Goal: Information Seeking & Learning: Learn about a topic

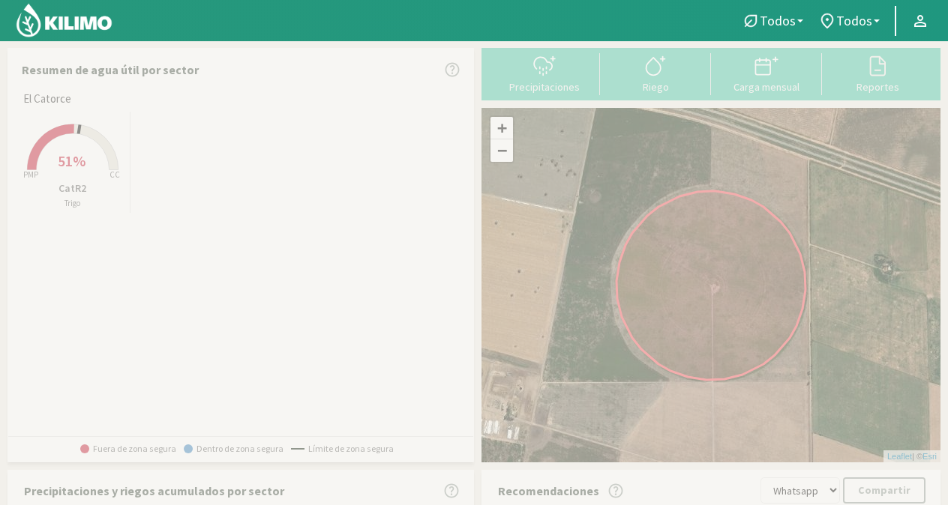
click at [73, 169] on span "51%" at bounding box center [72, 160] width 28 height 19
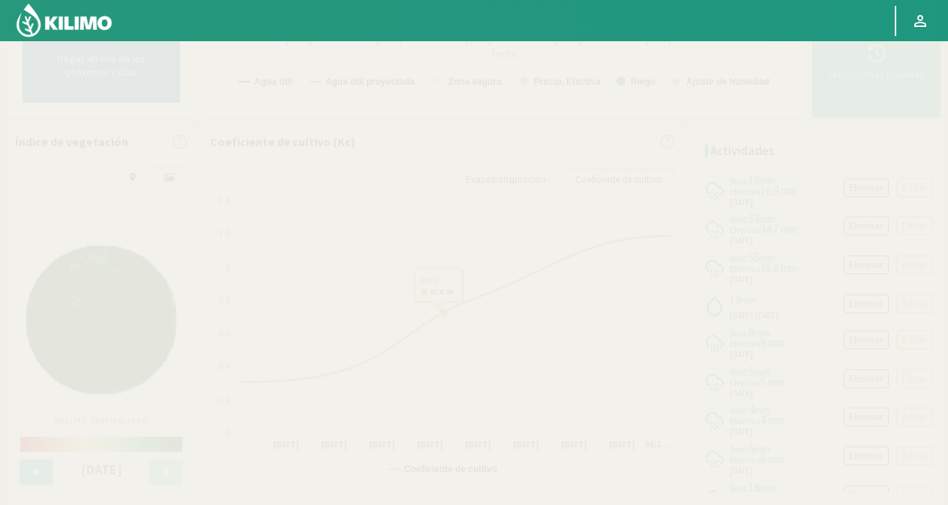
scroll to position [513, 0]
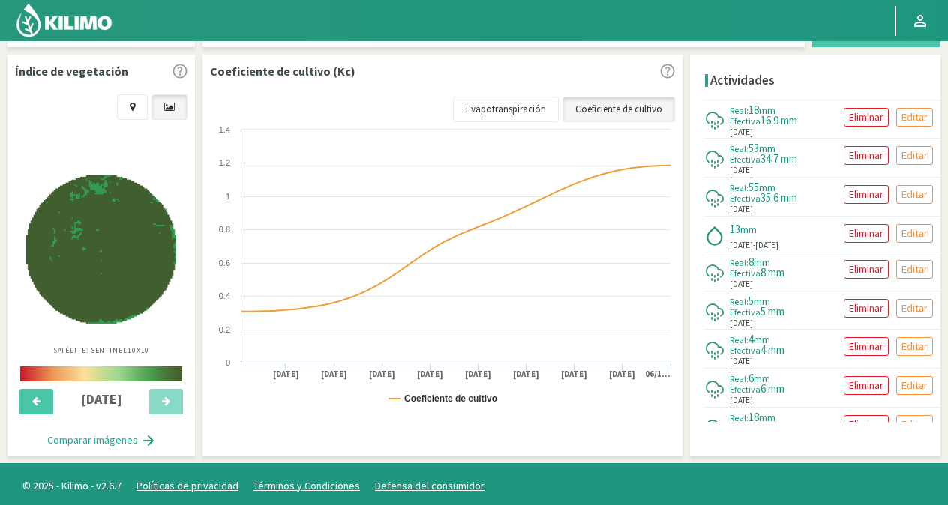
click at [87, 264] on img at bounding box center [101, 249] width 150 height 148
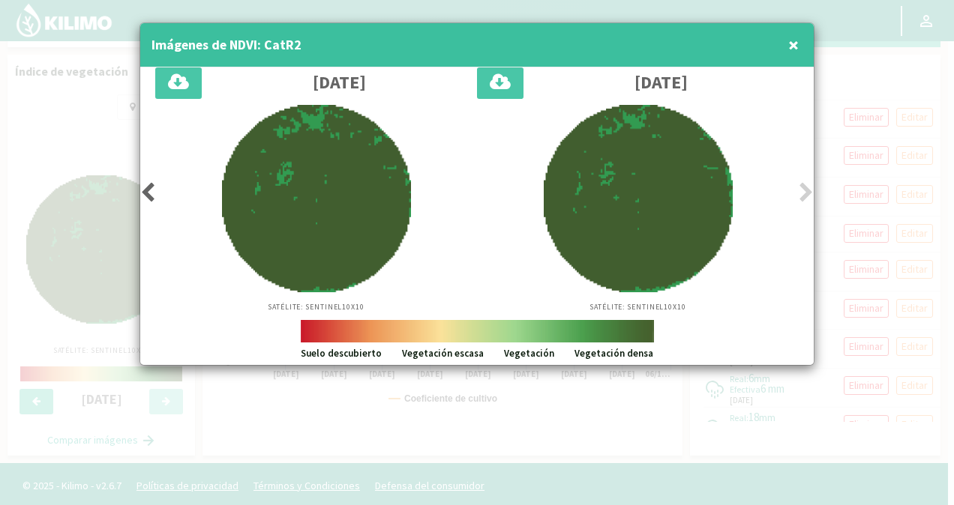
click at [797, 46] on span "×" at bounding box center [793, 44] width 10 height 25
